Goal: Find specific page/section: Find specific page/section

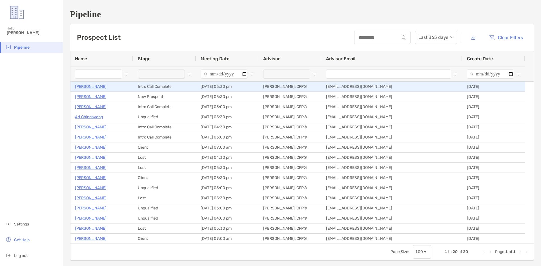
click at [89, 87] on p "William Maloney" at bounding box center [91, 86] width 32 height 7
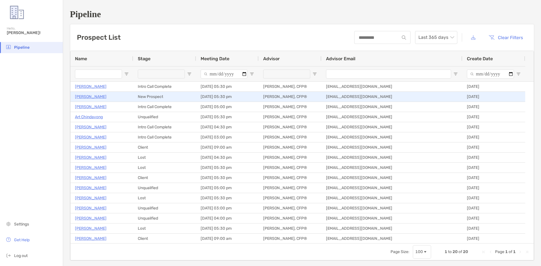
click at [88, 98] on p "Russell Falor" at bounding box center [91, 96] width 32 height 7
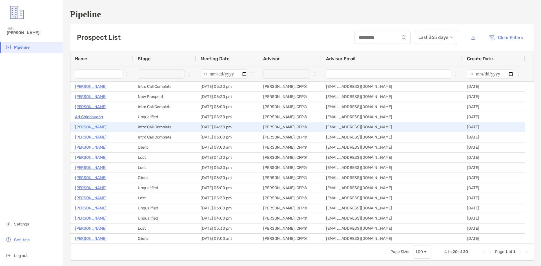
click at [95, 126] on p "[PERSON_NAME]" at bounding box center [91, 127] width 32 height 7
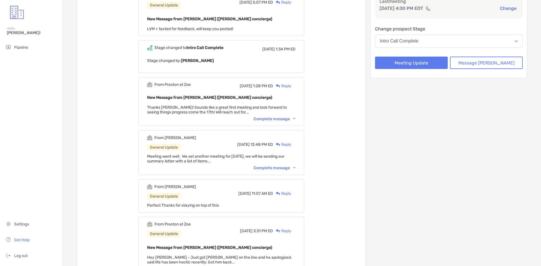
scroll to position [47, 0]
